Goal: Transaction & Acquisition: Purchase product/service

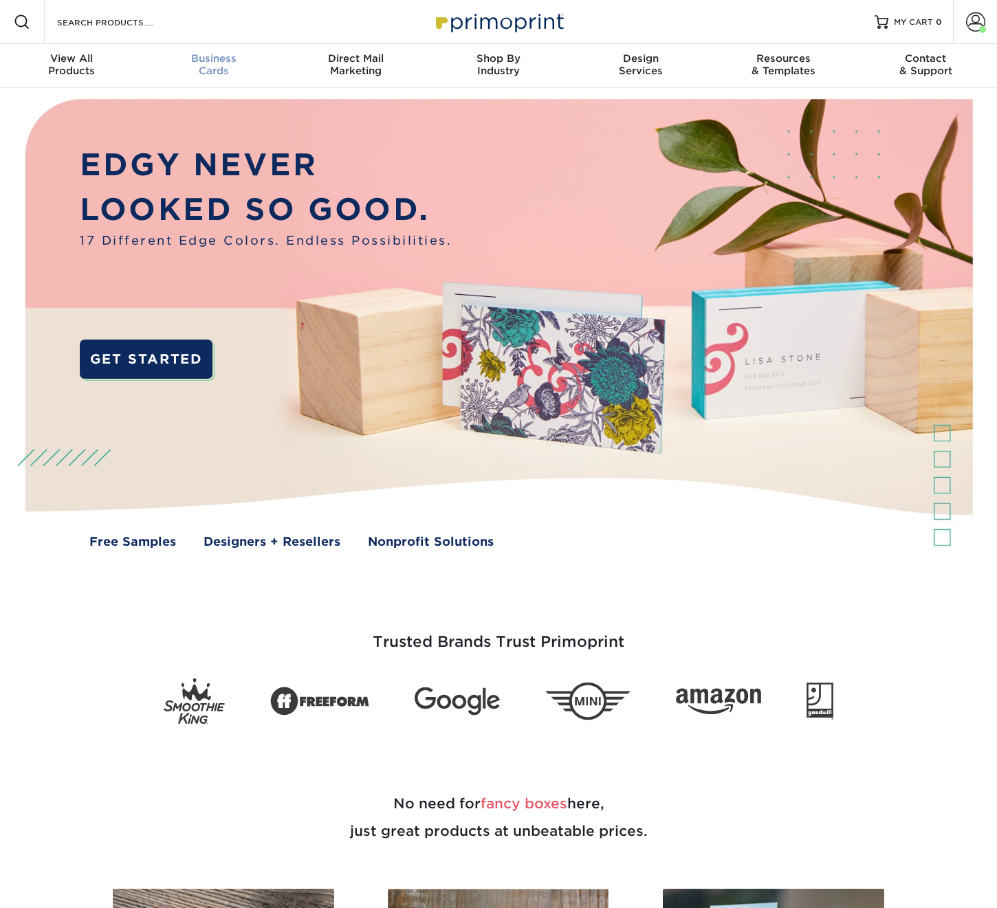
click at [209, 60] on span "Business" at bounding box center [213, 58] width 142 height 12
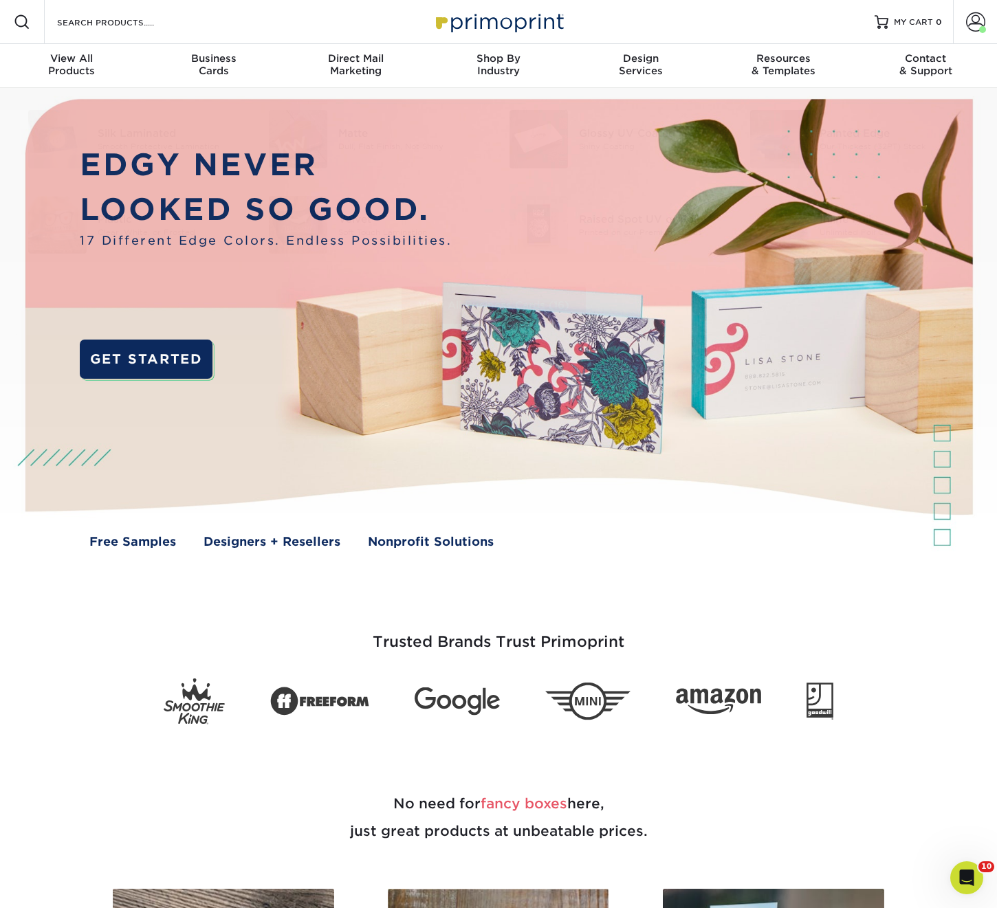
click at [188, 28] on div "Resources Menu Search Products Account [PERSON_NAME] Client Account Dashboard A…" at bounding box center [498, 22] width 997 height 44
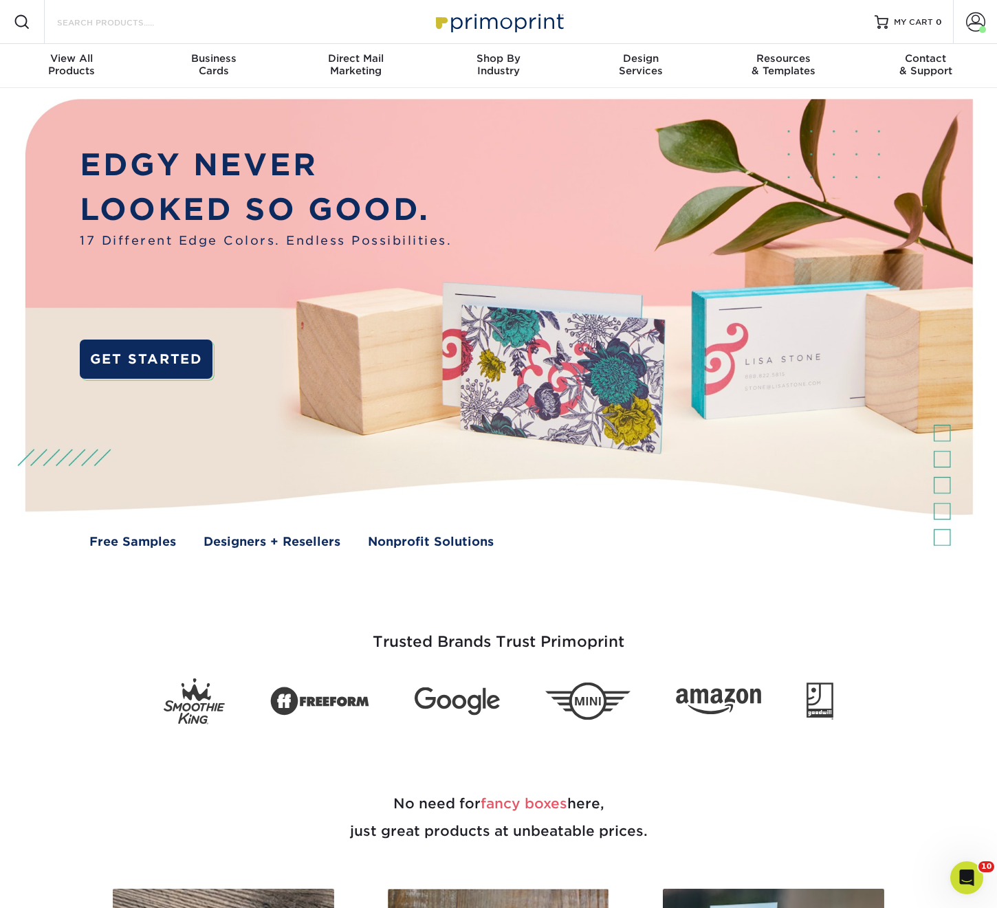
click at [130, 19] on input "Search Products" at bounding box center [123, 22] width 134 height 16
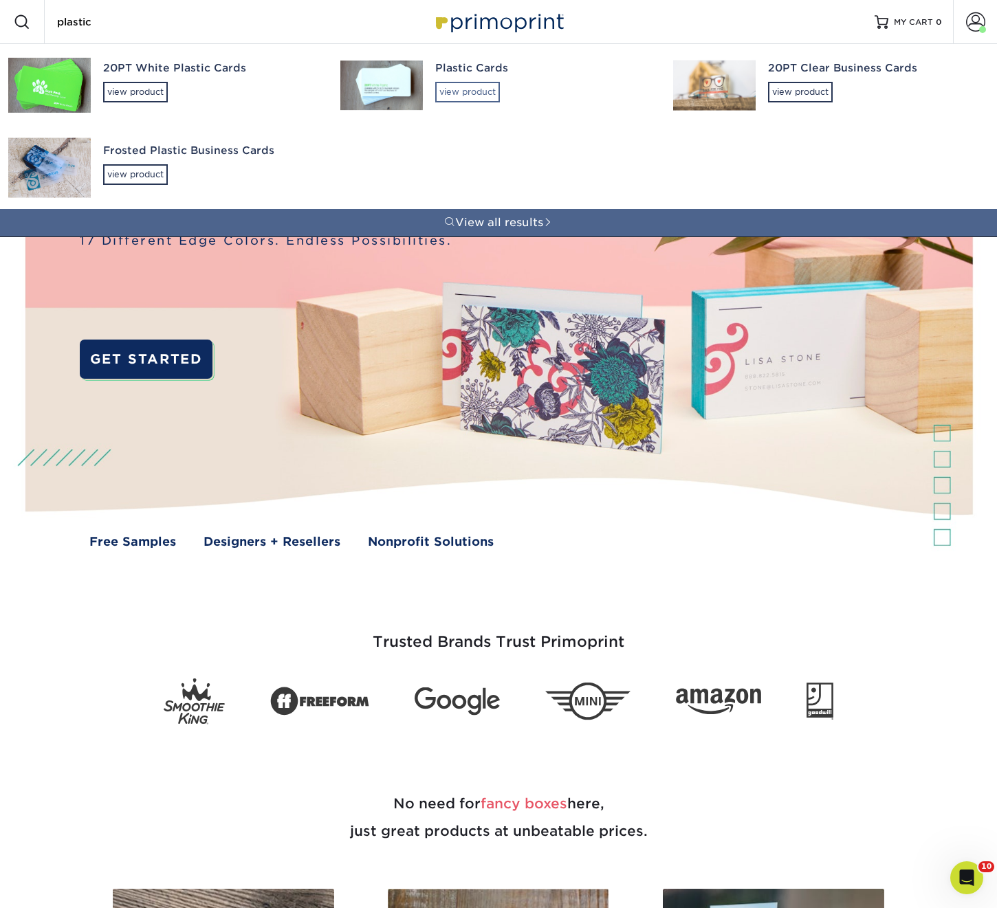
type input "plastic"
click at [445, 90] on div "view product" at bounding box center [467, 92] width 65 height 21
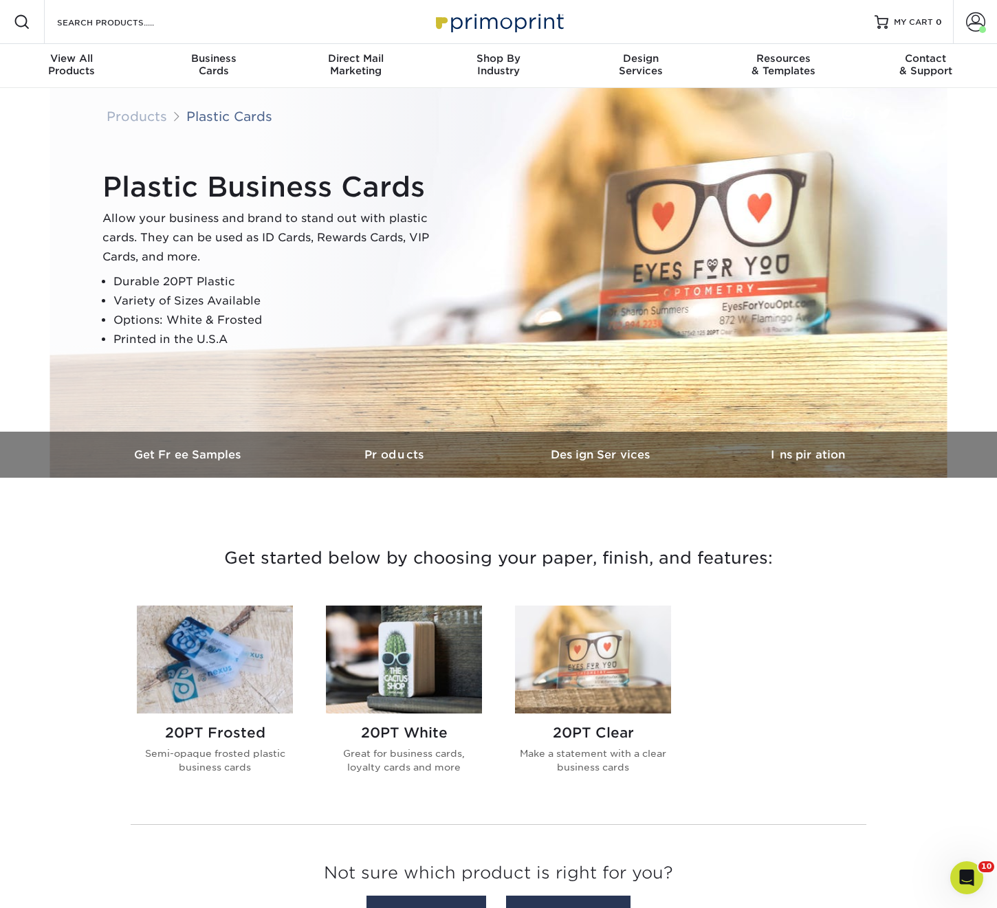
click at [398, 653] on img at bounding box center [404, 659] width 156 height 108
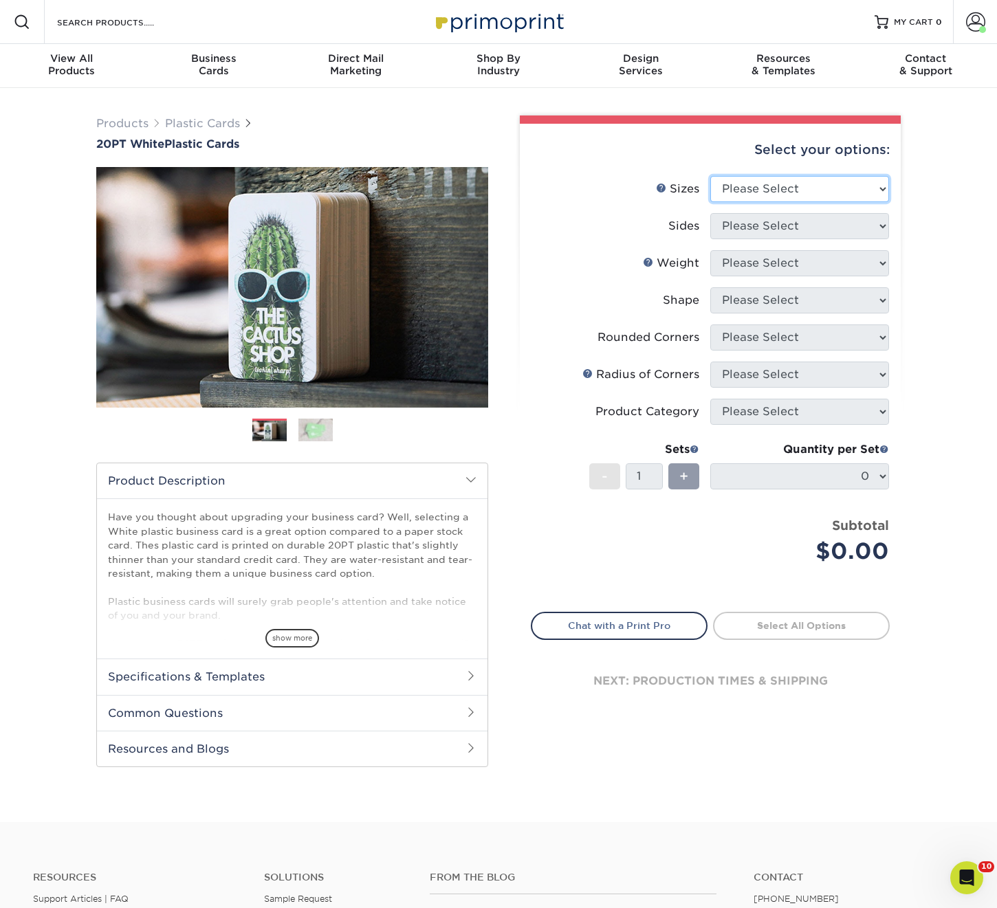
click at [823, 187] on select "Please Select 2" x 3.5" 2" x 8" 2.12" x 3.375" 2.5" x 2.5" 4.25" x 6"" at bounding box center [799, 189] width 179 height 26
select select "2.00x3.50"
click at [710, 176] on select "Please Select 2" x 3.5" 2" x 8" 2.12" x 3.375" 2.5" x 2.5" 4.25" x 6"" at bounding box center [799, 189] width 179 height 26
click at [731, 225] on select "Please Select Print Both Sides Print Front Only" at bounding box center [799, 226] width 179 height 26
select select "13abbda7-1d64-4f25-8bb2-c179b224825d"
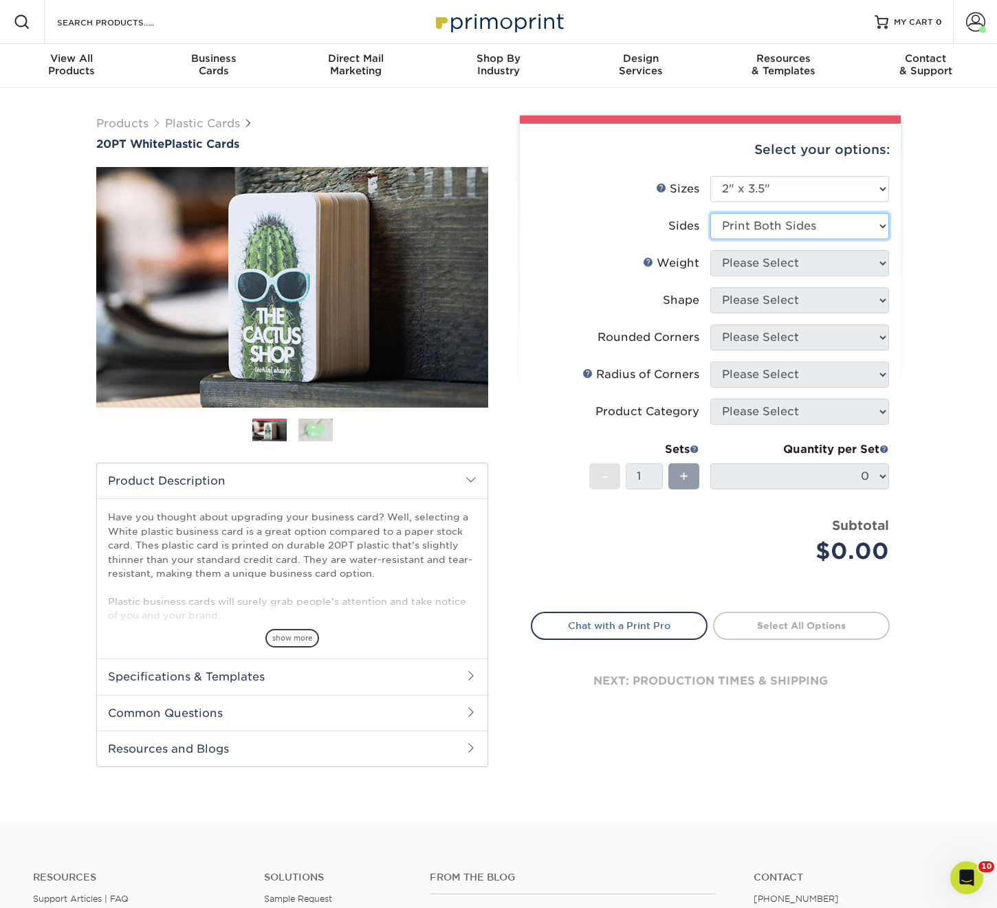
click at [710, 213] on select "Please Select Print Both Sides Print Front Only" at bounding box center [799, 226] width 179 height 26
click at [745, 258] on select "Please Select" at bounding box center [799, 263] width 179 height 26
select select "20PT White Plastic"
click at [710, 250] on select "Please Select 20PT White Plastic" at bounding box center [799, 263] width 179 height 26
click at [0, 0] on select at bounding box center [0, 0] width 0 height 0
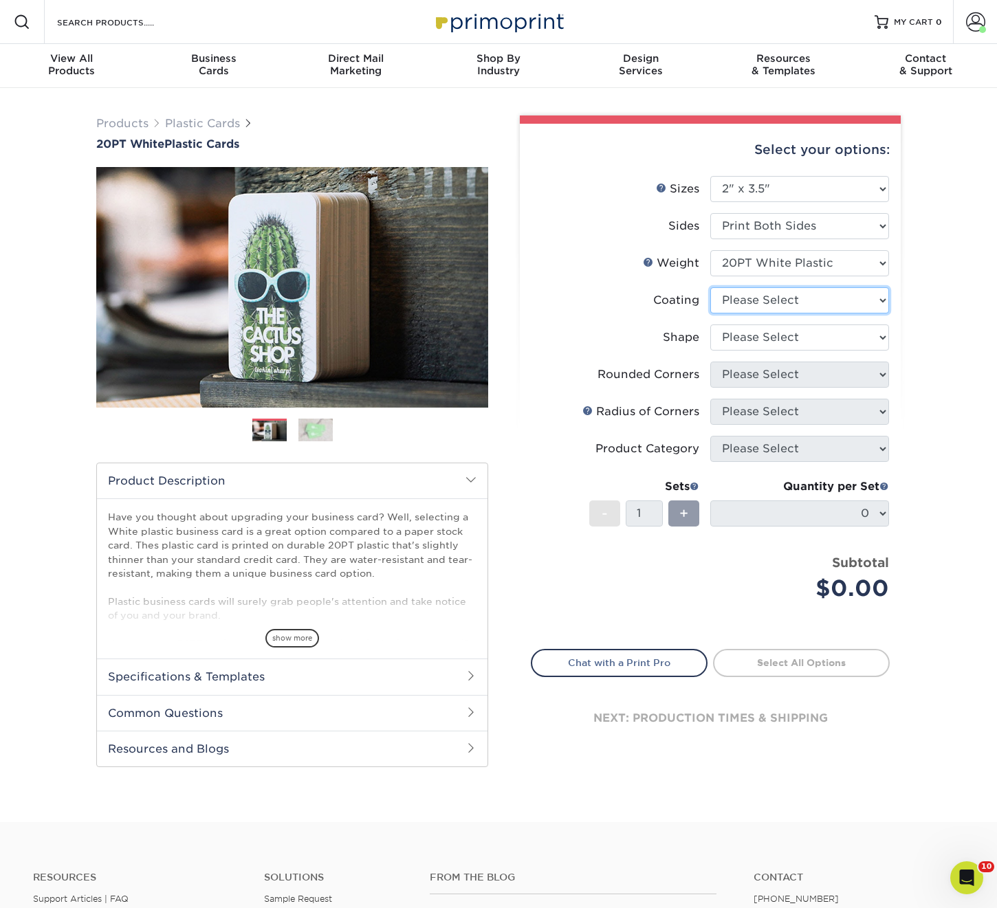
select select "3e7618de-abca-4bda-9f97-8b9129e913d8"
click at [710, 287] on select at bounding box center [799, 300] width 179 height 26
click at [0, 0] on div at bounding box center [0, 0] width 0 height 0
click at [746, 337] on select "Please Select Oval Standard" at bounding box center [799, 337] width 179 height 26
click at [710, 324] on select "Please Select Oval Standard" at bounding box center [799, 337] width 179 height 26
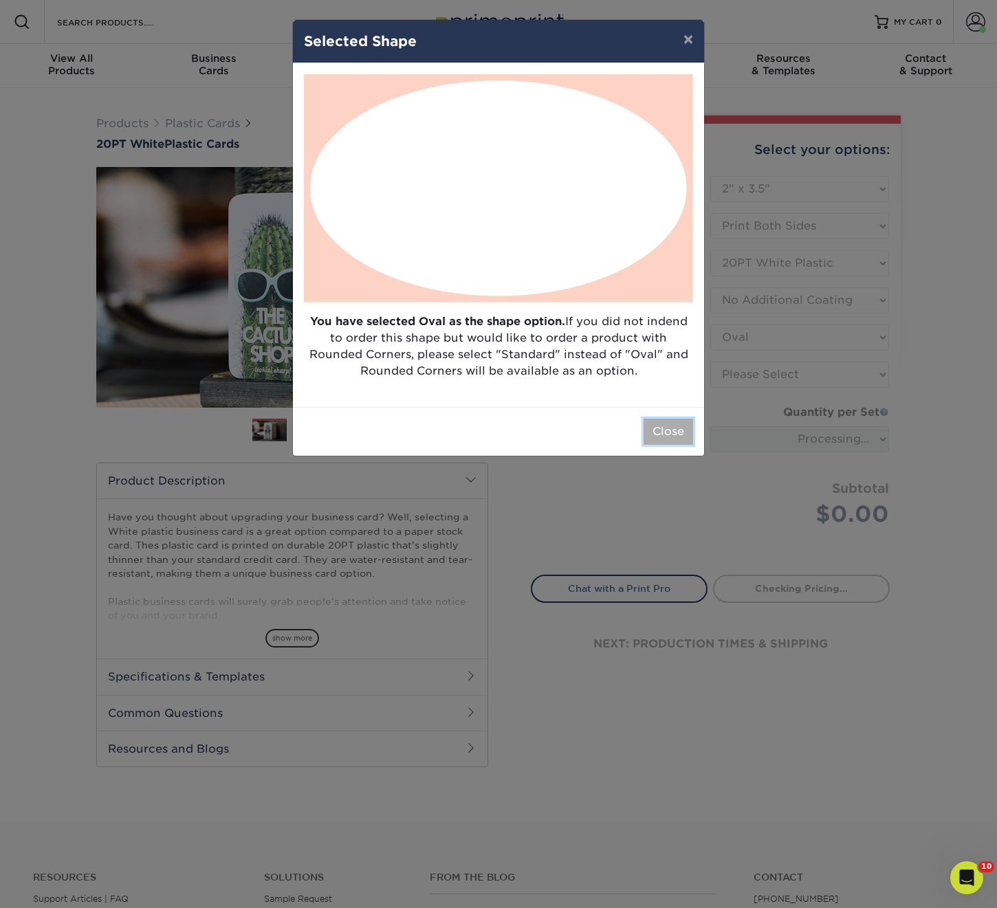
click at [673, 432] on button "Close" at bounding box center [667, 432] width 49 height 26
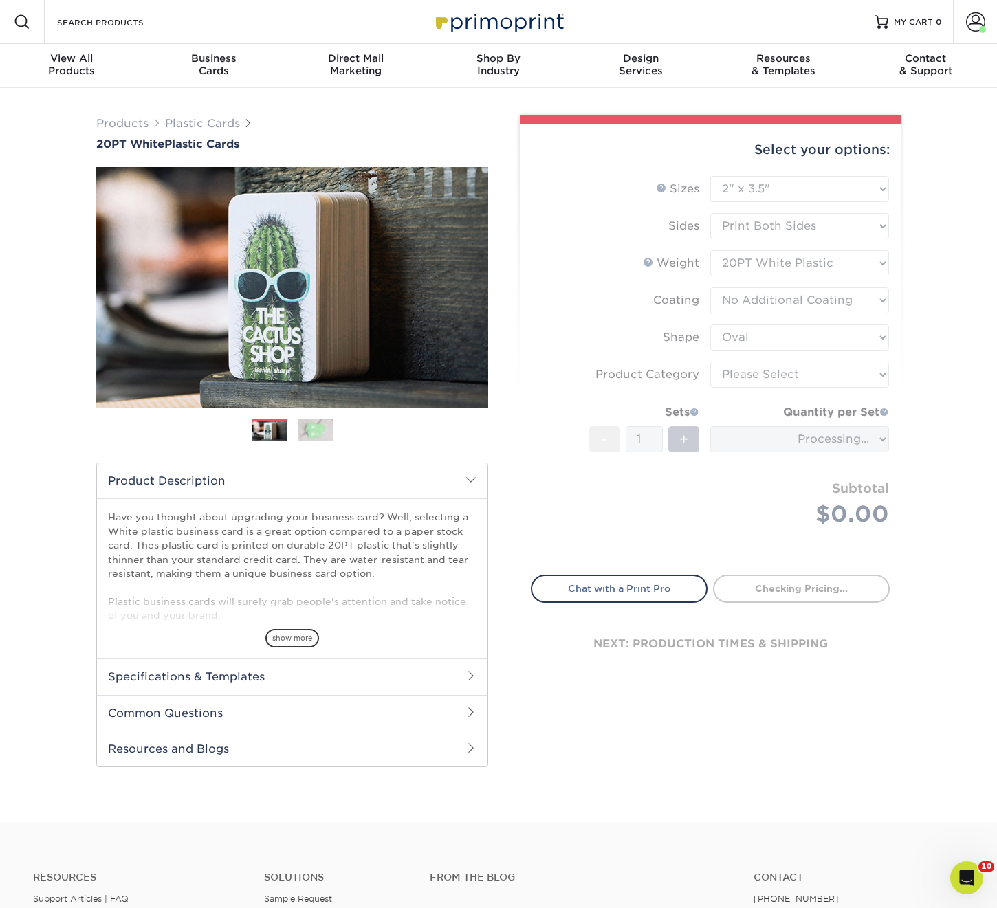
click at [755, 336] on form "Sizes Help Sizes Please Select 2" x 3.5" 2" x 8" 2.12" x 3.375" 2.5" x 2.5" 4.2…" at bounding box center [710, 367] width 359 height 383
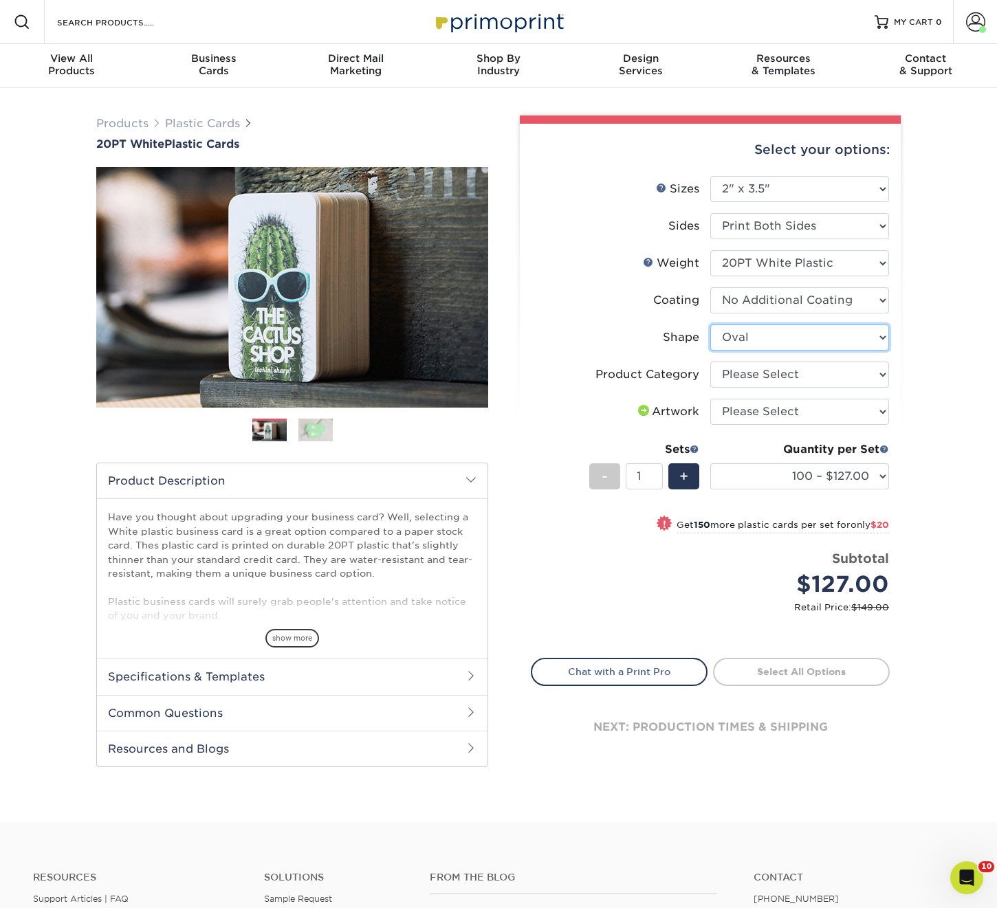
click at [756, 335] on select "Please Select Oval Standard" at bounding box center [799, 337] width 179 height 26
select select "standard"
click at [710, 324] on select "Please Select Oval Standard" at bounding box center [799, 337] width 179 height 26
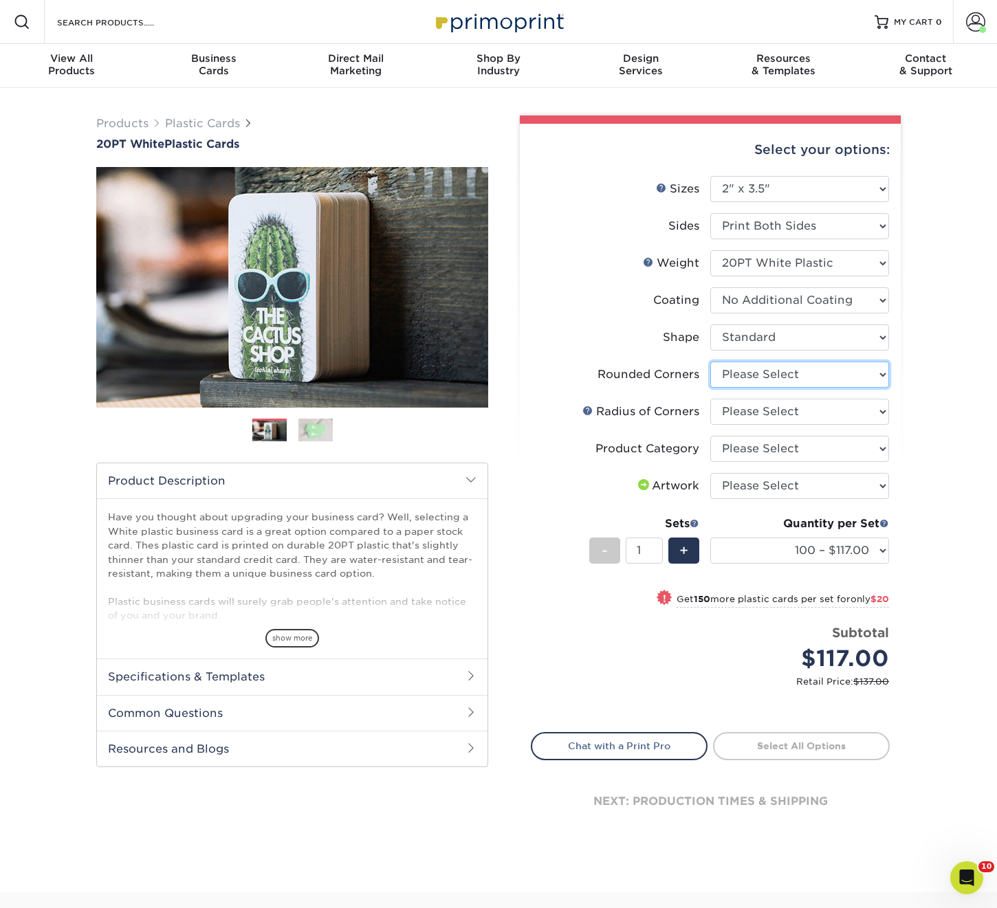
click at [742, 370] on select "Please Select Yes - Round 4 Corners" at bounding box center [799, 375] width 179 height 26
select select "7672df9e-0e0a-464d-8e1f-920c575e4da3"
click at [710, 362] on select "Please Select Yes - Round 4 Corners" at bounding box center [799, 375] width 179 height 26
click at [733, 408] on select "Please Select Rounded 1/8" Rounded 1/4"" at bounding box center [799, 412] width 179 height 26
select select "589680c7-ee9a-431b-9d12-d7aeb1386a97"
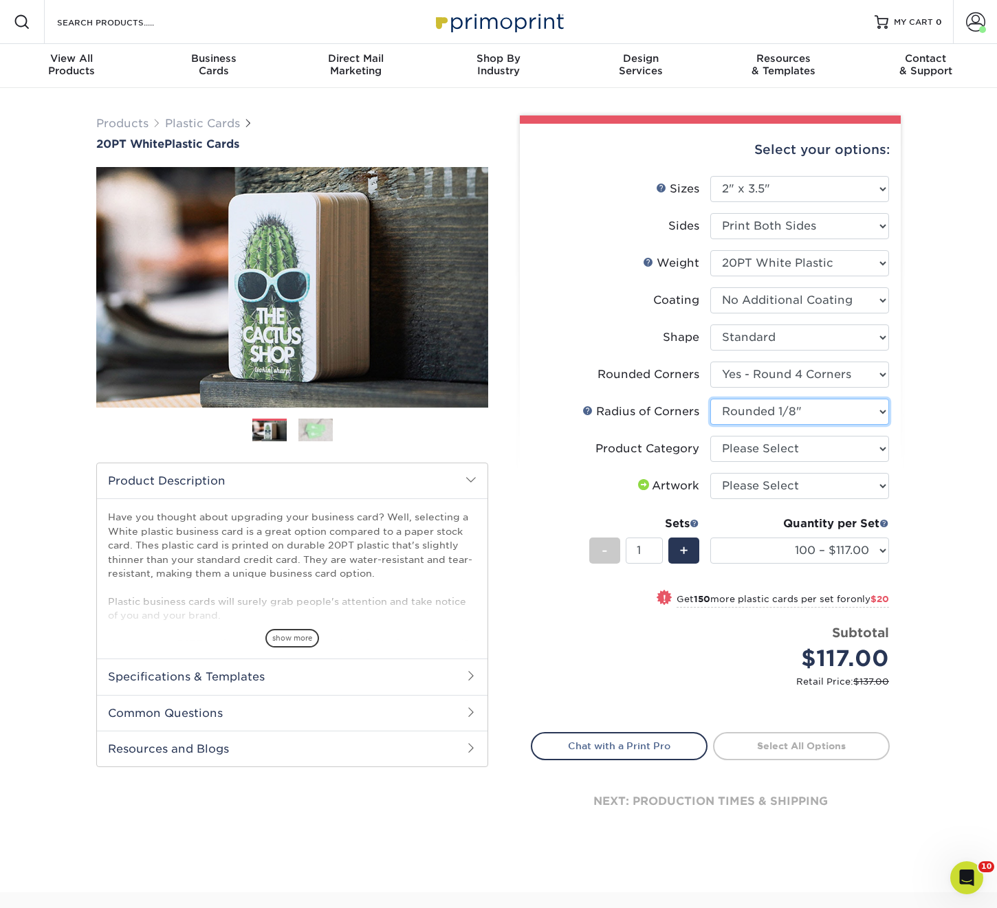
click at [710, 399] on select "Please Select Rounded 1/8" Rounded 1/4"" at bounding box center [799, 412] width 179 height 26
click at [736, 445] on select "Please Select Business Cards" at bounding box center [799, 449] width 179 height 26
select select "3b5148f1-0588-4f88-a218-97bcfdce65c1"
click at [710, 436] on select "Please Select Business Cards" at bounding box center [799, 449] width 179 height 26
click at [742, 485] on select "Please Select I will upload files I need a design - $100" at bounding box center [799, 486] width 179 height 26
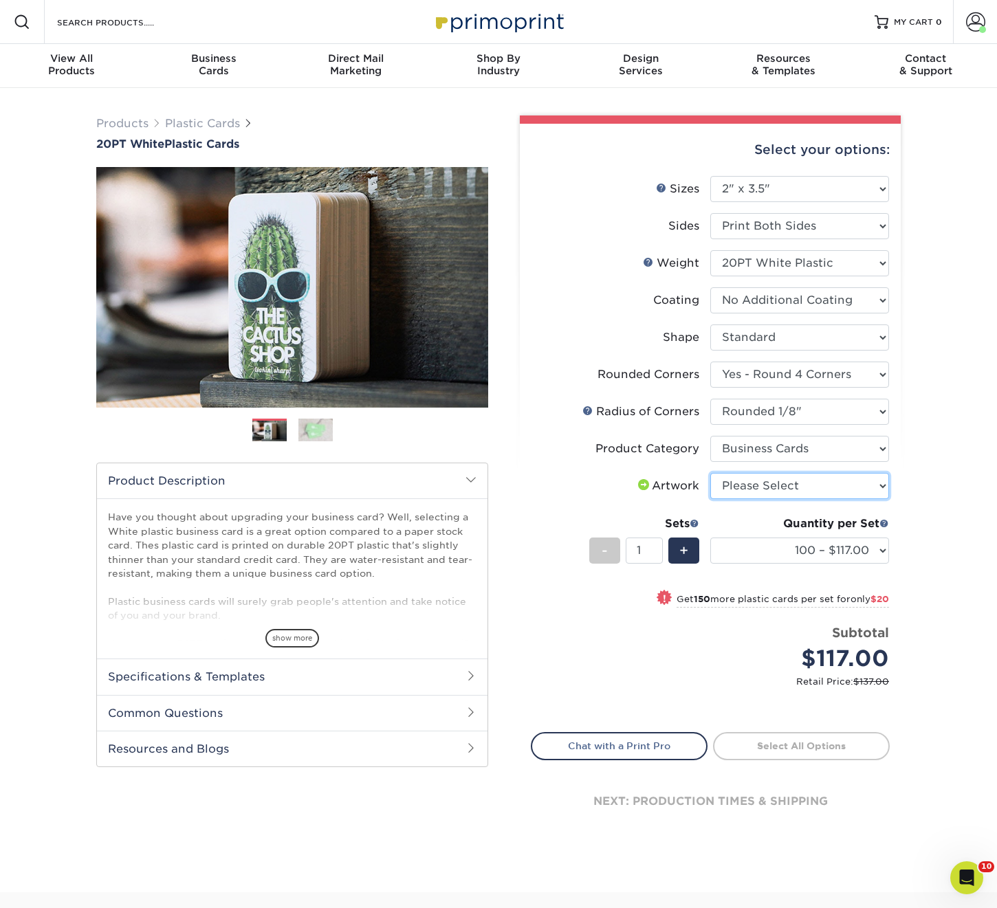
select select "upload"
click at [710, 473] on select "Please Select I will upload files I need a design - $100" at bounding box center [799, 486] width 179 height 26
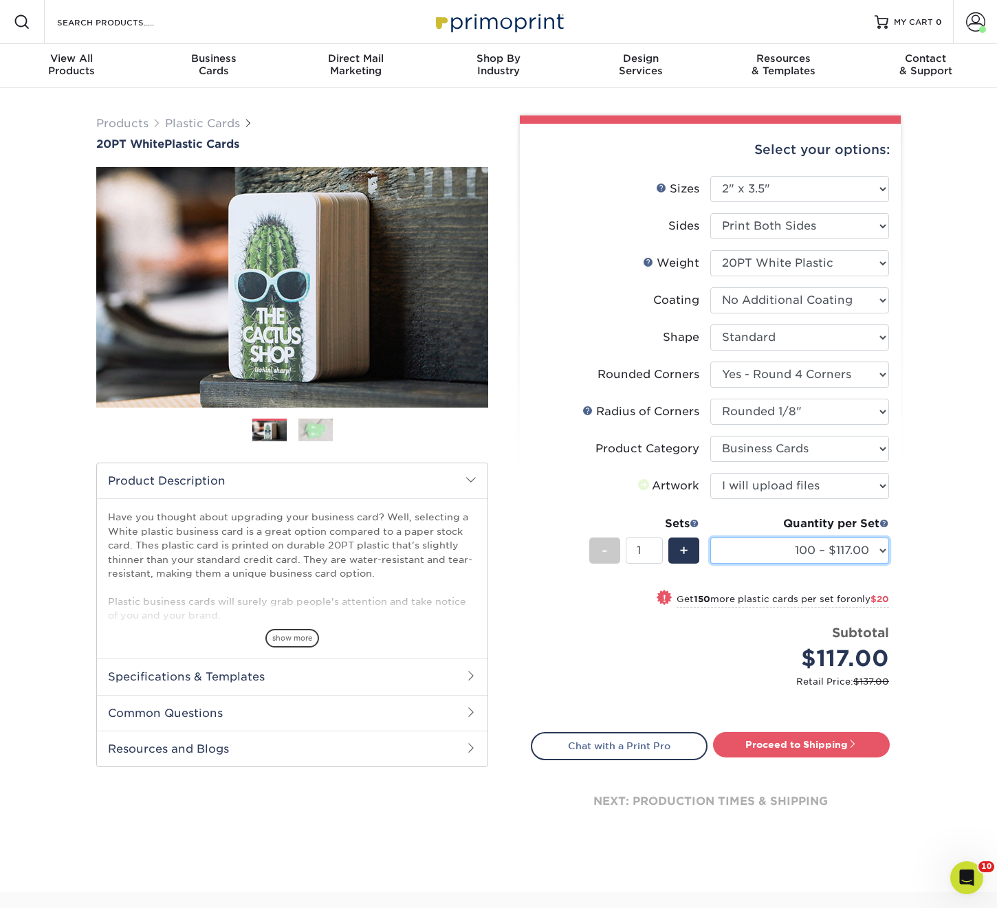
click at [759, 546] on select "100 – $117.00 250 – $137.00 500 – $166.00 1000 – $193.00 2500 – $461.00 5000 – …" at bounding box center [799, 550] width 179 height 26
click at [812, 546] on select "100 – $117.00 250 – $137.00 500 – $166.00 1000 – $193.00 2500 – $461.00 5000 – …" at bounding box center [799, 550] width 179 height 26
select select "250 – $137.00"
click at [710, 537] on select "100 – $117.00 250 – $137.00 500 – $166.00 1000 – $193.00 2500 – $461.00 5000 – …" at bounding box center [799, 550] width 179 height 26
click at [794, 740] on link "Proceed to Shipping" at bounding box center [801, 744] width 177 height 25
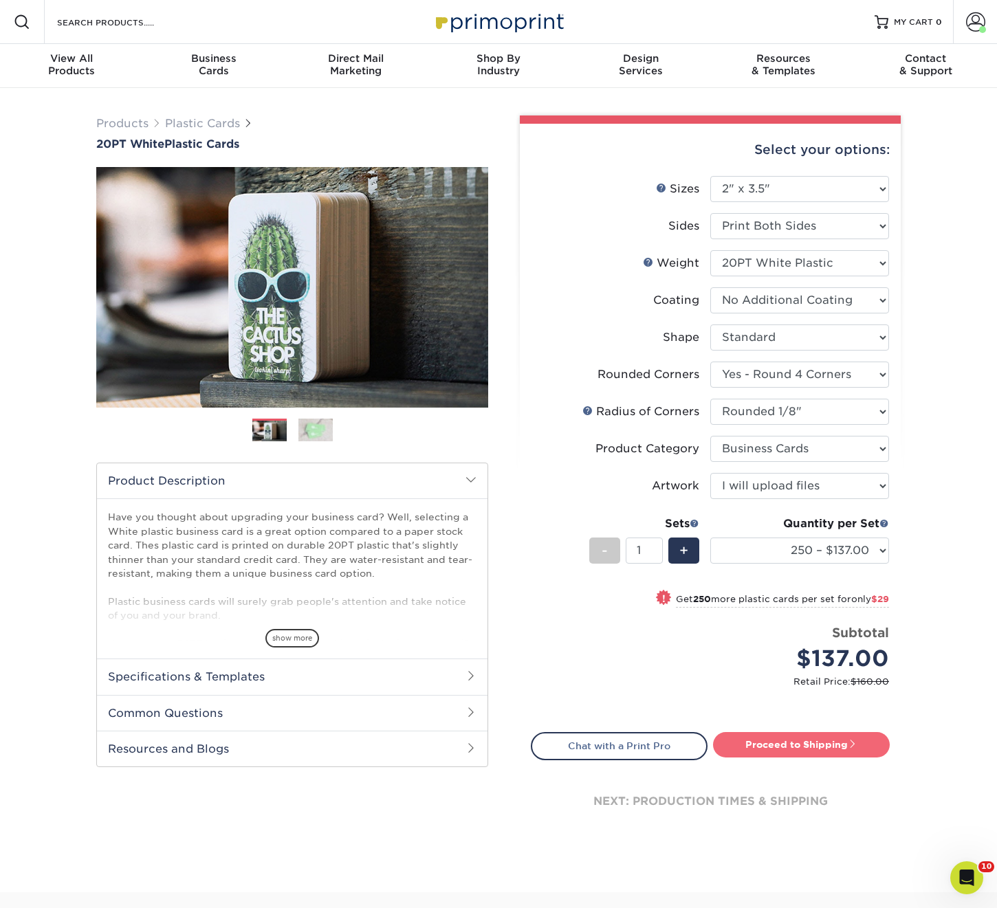
type input "Set 1"
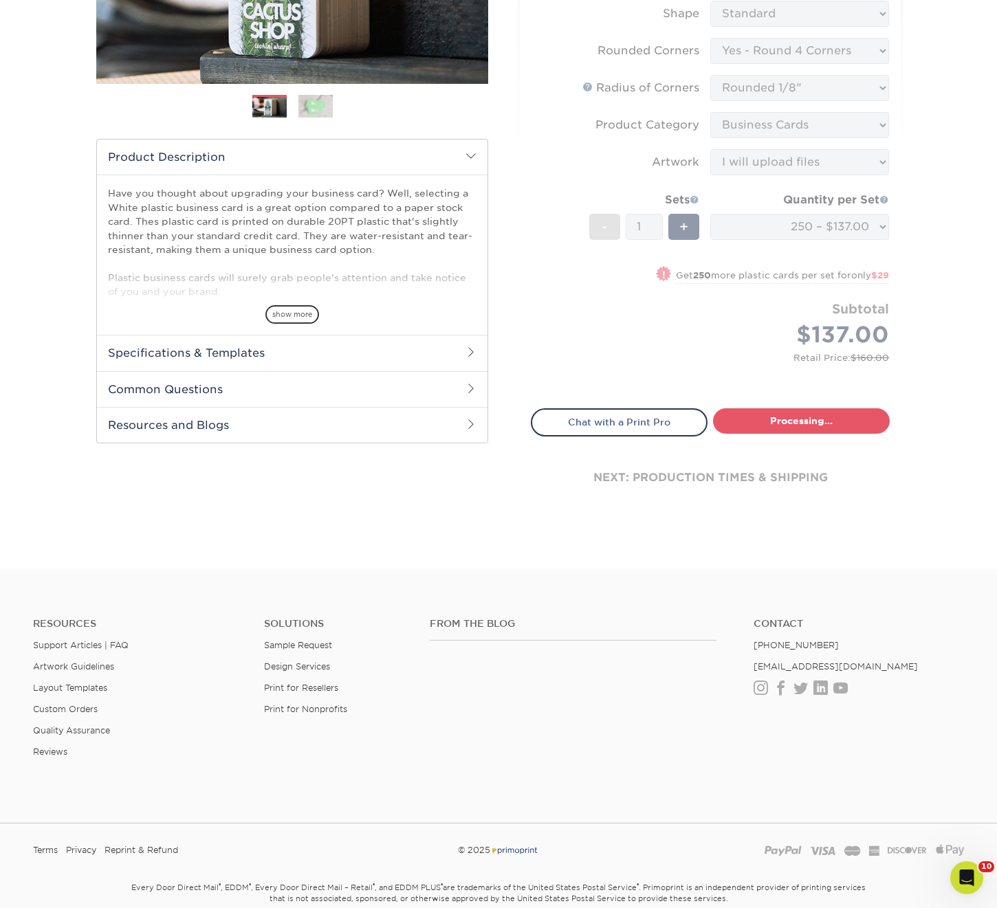
select select "e75a36d6-d896-4428-816c-d7444e813b1e"
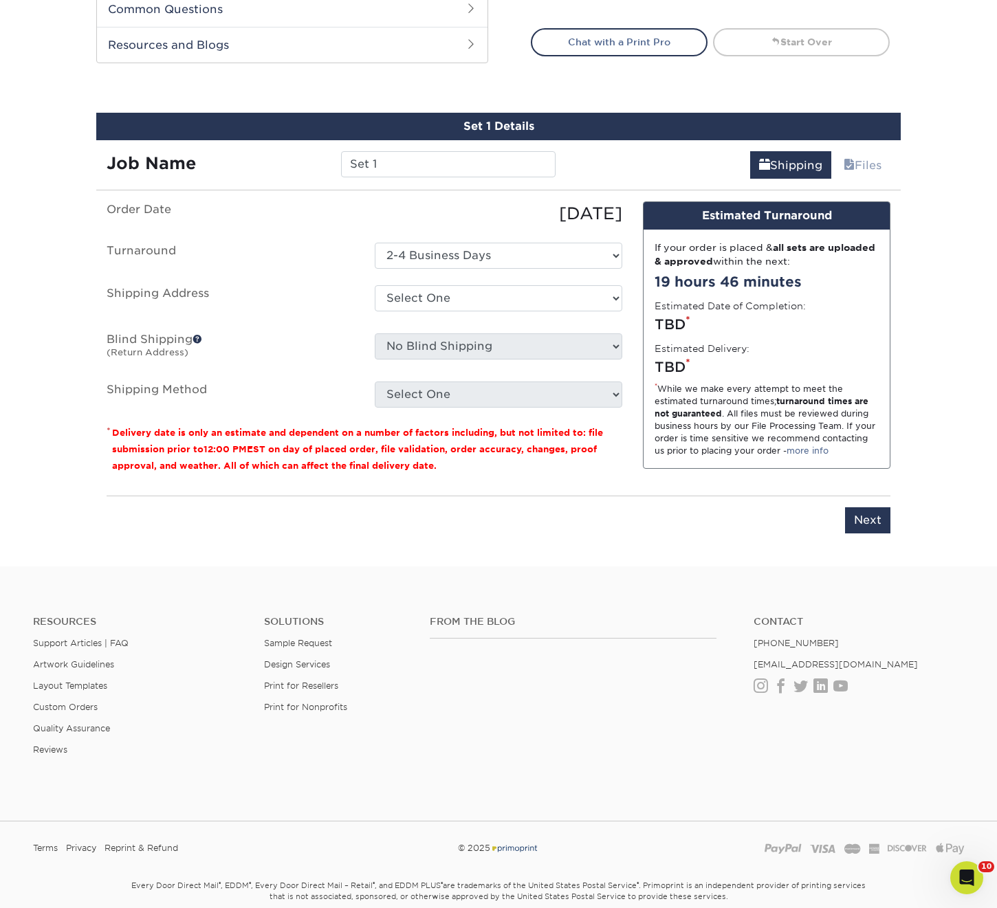
scroll to position [764, 0]
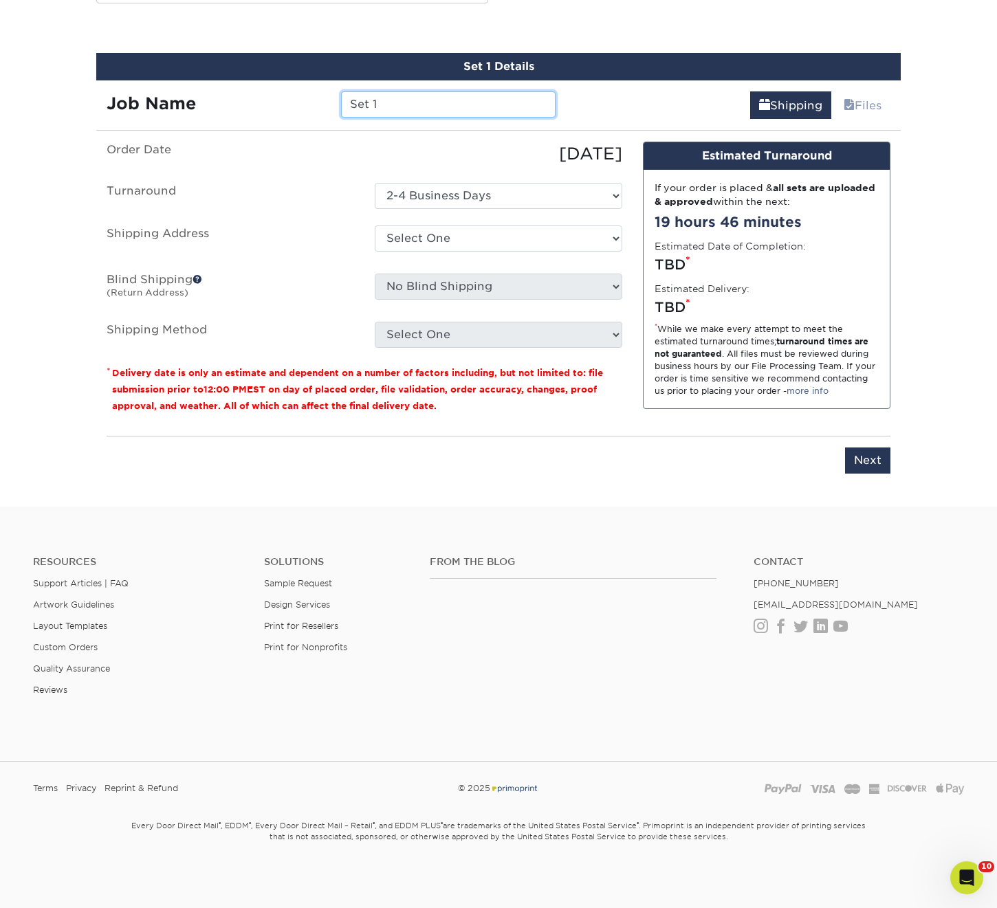
click at [400, 100] on input "Set 1" at bounding box center [448, 104] width 214 height 26
type input "93402"
click at [427, 246] on select "Select One ACTION [PERSON_NAME] [PERSON_NAME] AMEX [PERSON_NAME] Aspen Ridge At…" at bounding box center [498, 238] width 247 height 26
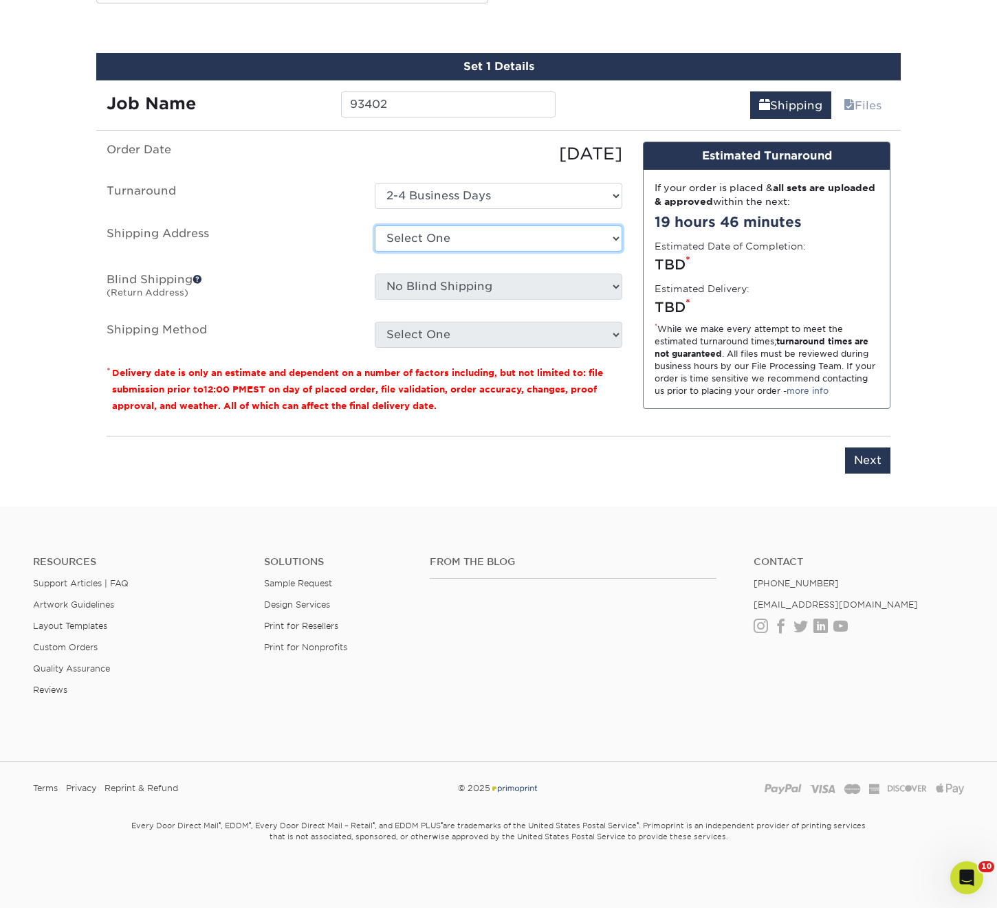
select select "54022"
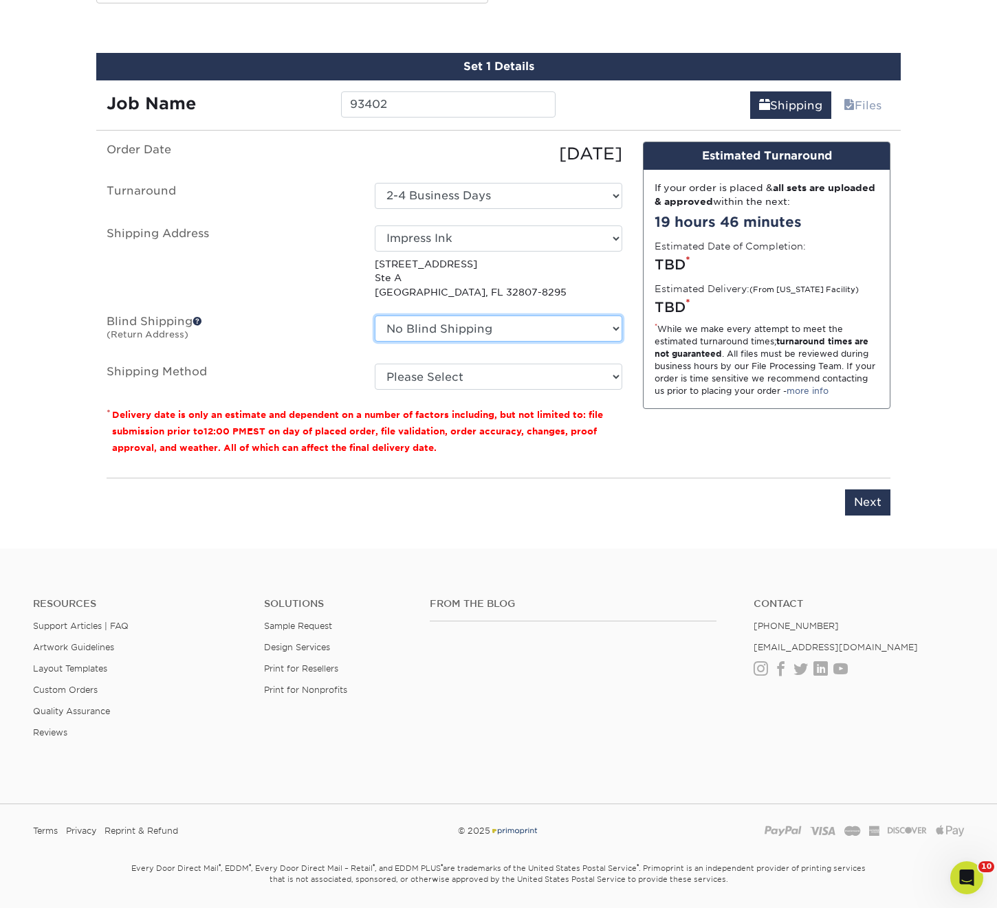
click at [434, 321] on select "No Blind Shipping ACTION [PERSON_NAME] [PERSON_NAME] AMEX [PERSON_NAME] Aspen R…" at bounding box center [498, 328] width 247 height 26
select select "54022"
click at [375, 315] on select "No Blind Shipping ACTION [PERSON_NAME] [PERSON_NAME] AMEX [PERSON_NAME] Aspen R…" at bounding box center [498, 328] width 247 height 26
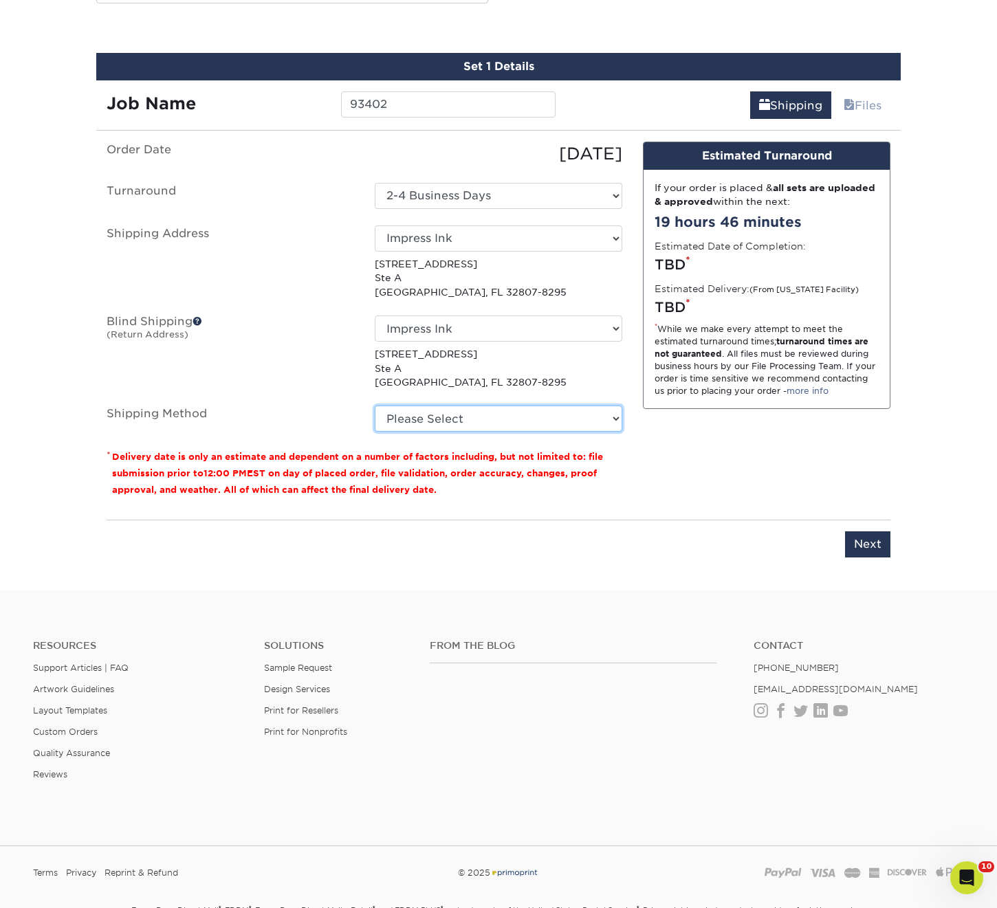
click at [422, 423] on select "Please Select Ground Shipping (+$7.84) 3 Day Shipping Service (+$13.10) 2 Day A…" at bounding box center [498, 418] width 247 height 26
select select "03"
click at [375, 405] on select "Please Select Ground Shipping (+$7.84) 3 Day Shipping Service (+$13.10) 2 Day A…" at bounding box center [498, 418] width 247 height 26
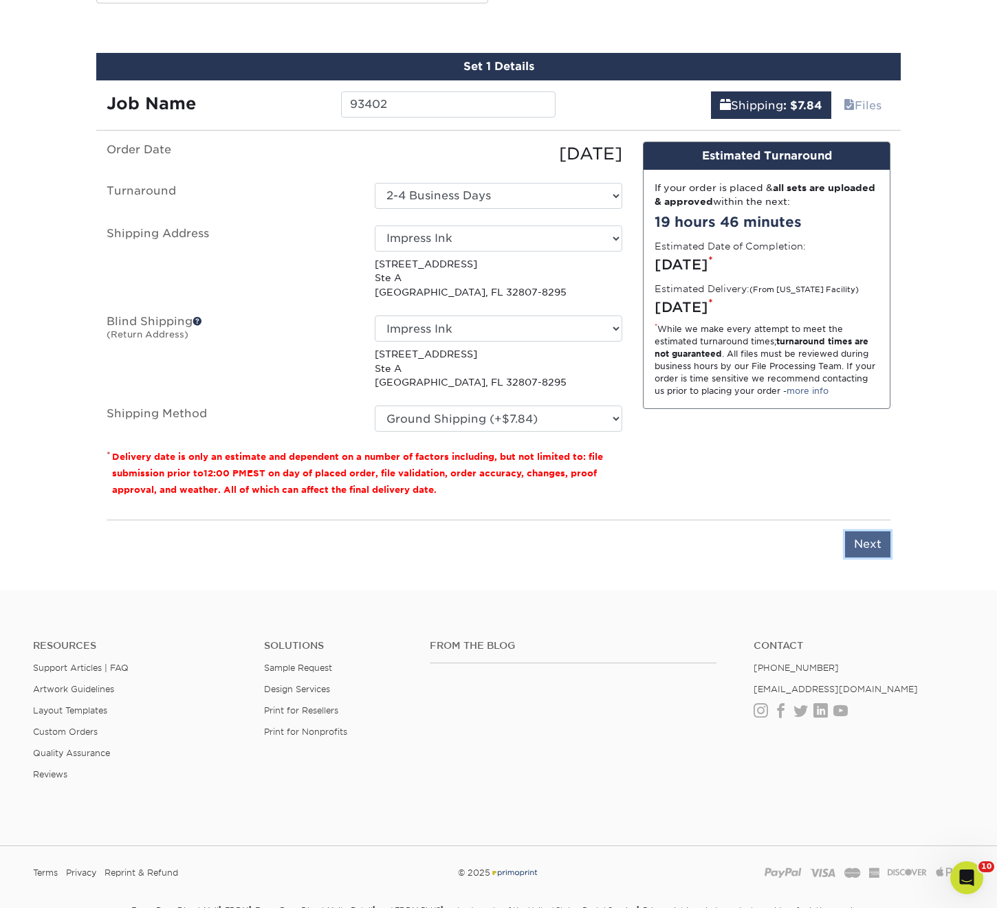
click at [868, 544] on input "Next" at bounding box center [867, 544] width 45 height 26
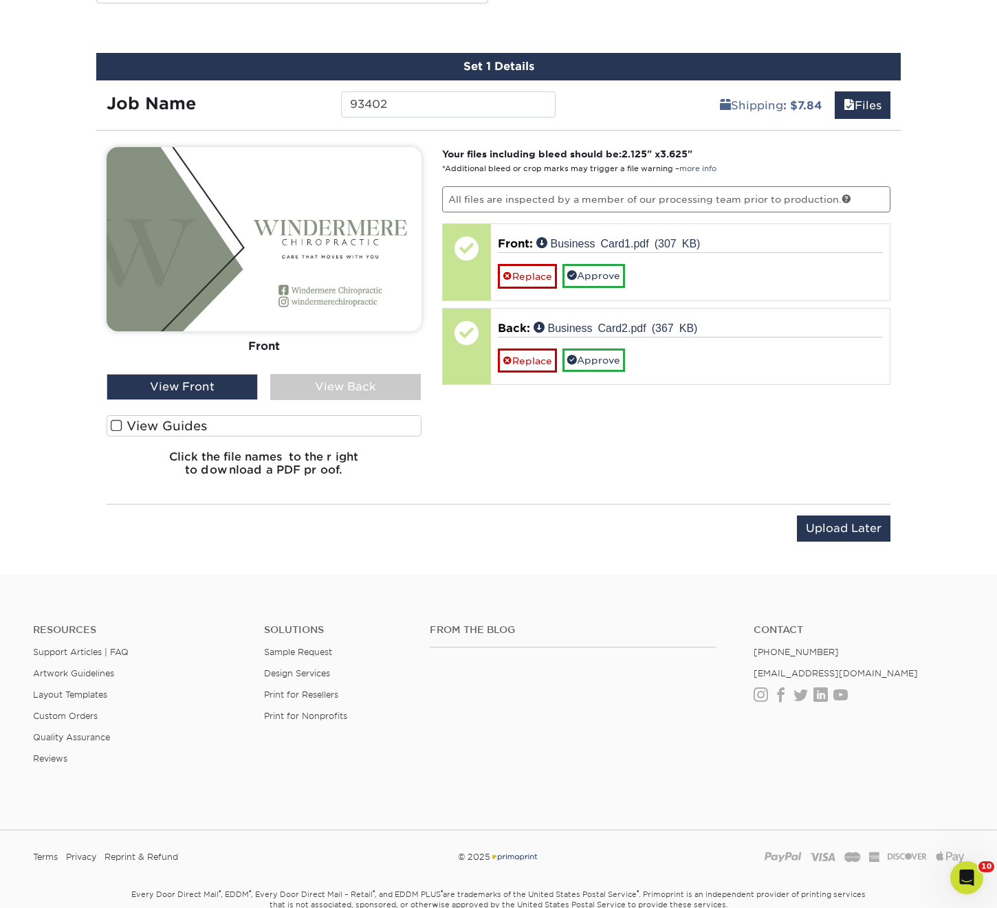
click at [124, 424] on label "View Guides" at bounding box center [264, 425] width 315 height 21
click at [0, 0] on input "View Guides" at bounding box center [0, 0] width 0 height 0
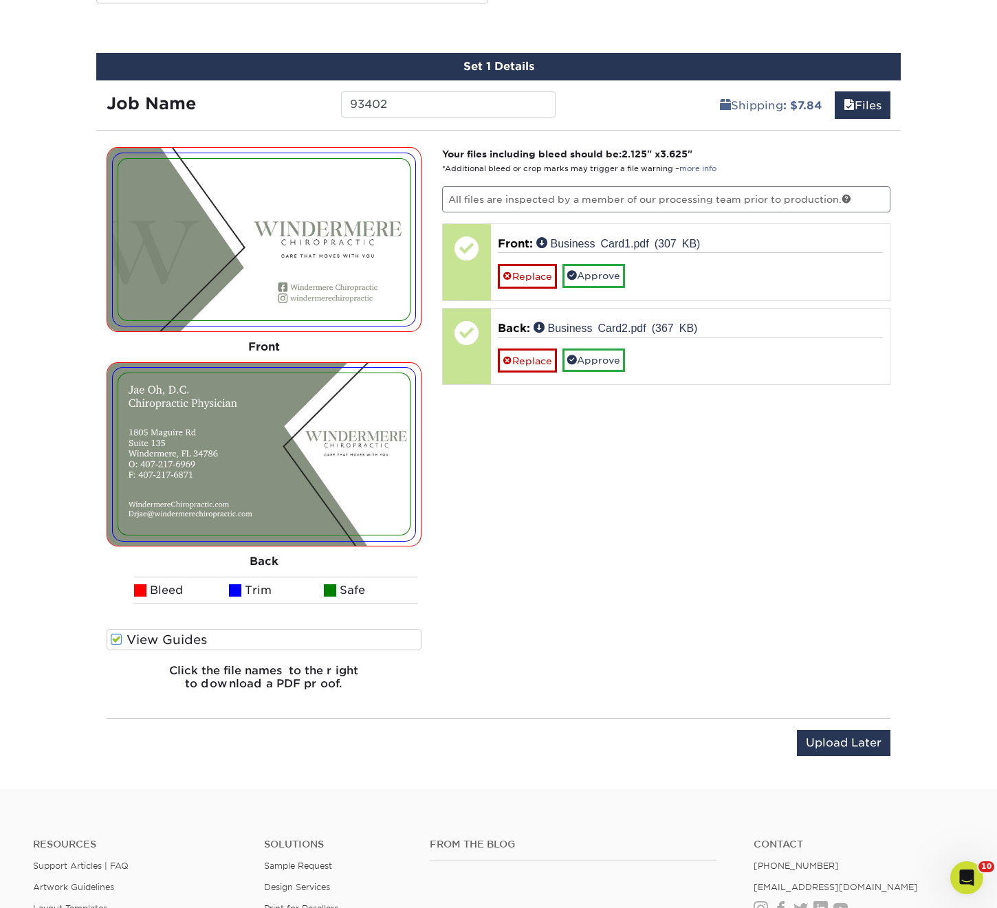
click at [146, 425] on img at bounding box center [263, 454] width 291 height 162
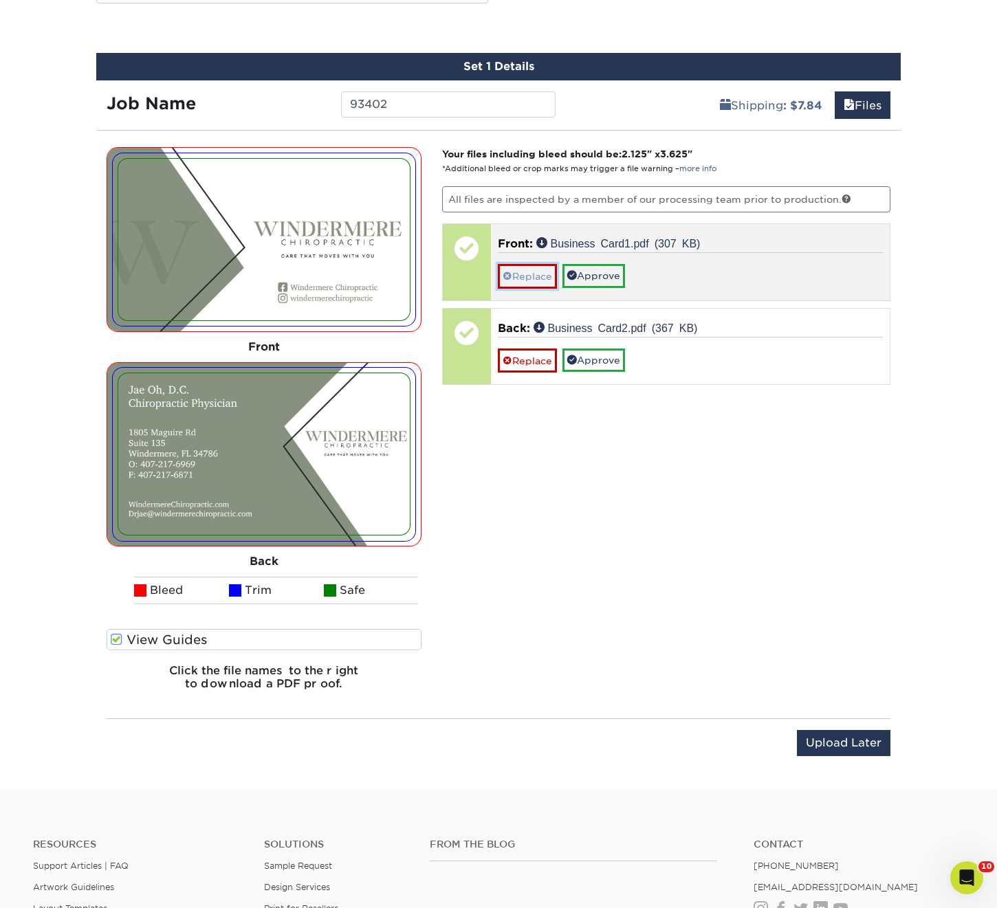
click at [544, 276] on link "Replace" at bounding box center [527, 276] width 59 height 24
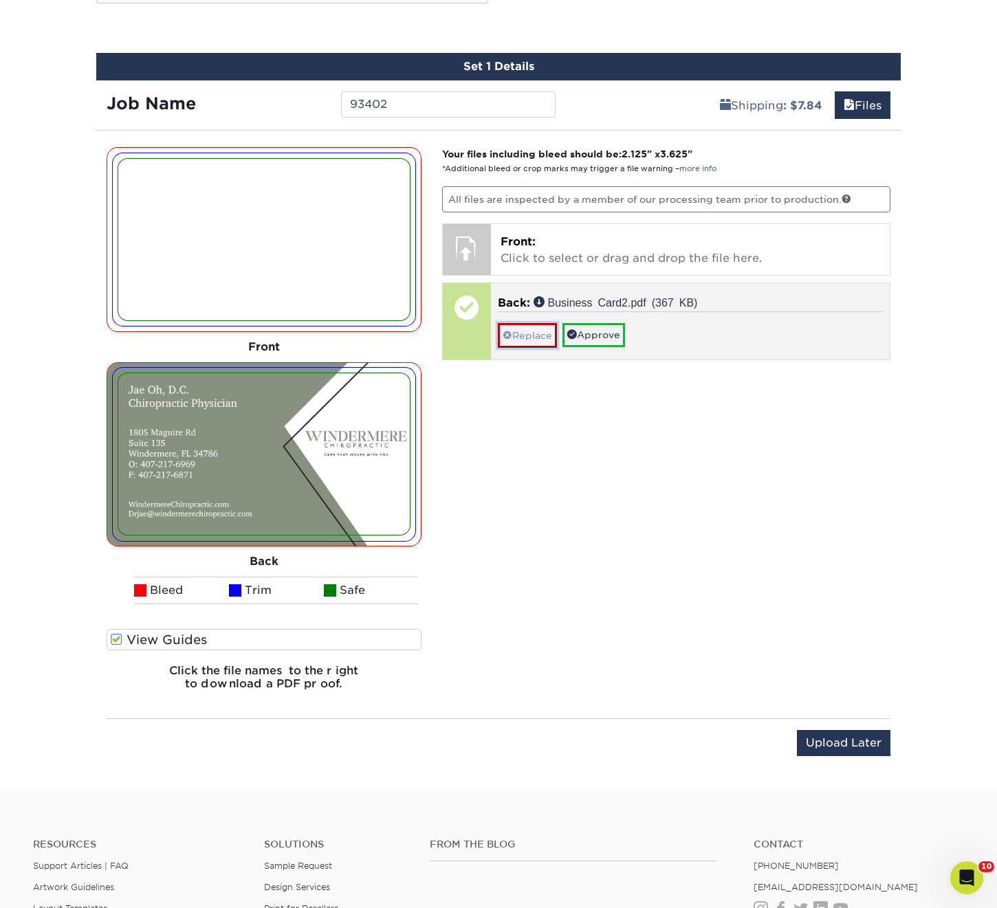
click at [525, 324] on link "Replace" at bounding box center [527, 335] width 59 height 24
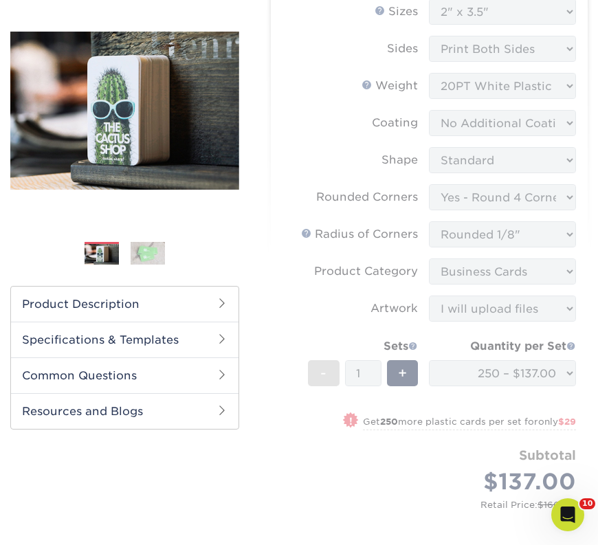
scroll to position [215, 0]
